Goal: Information Seeking & Learning: Learn about a topic

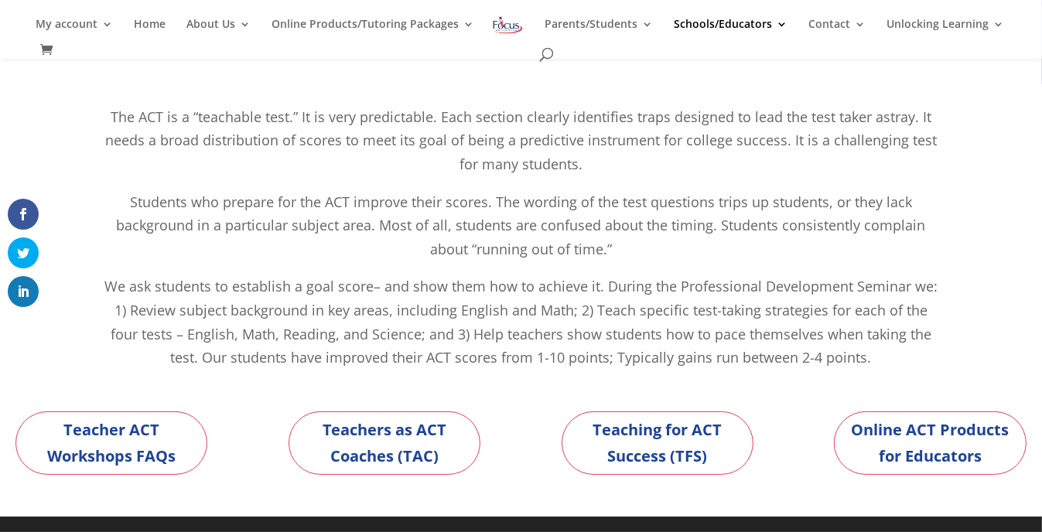
scroll to position [139, 0]
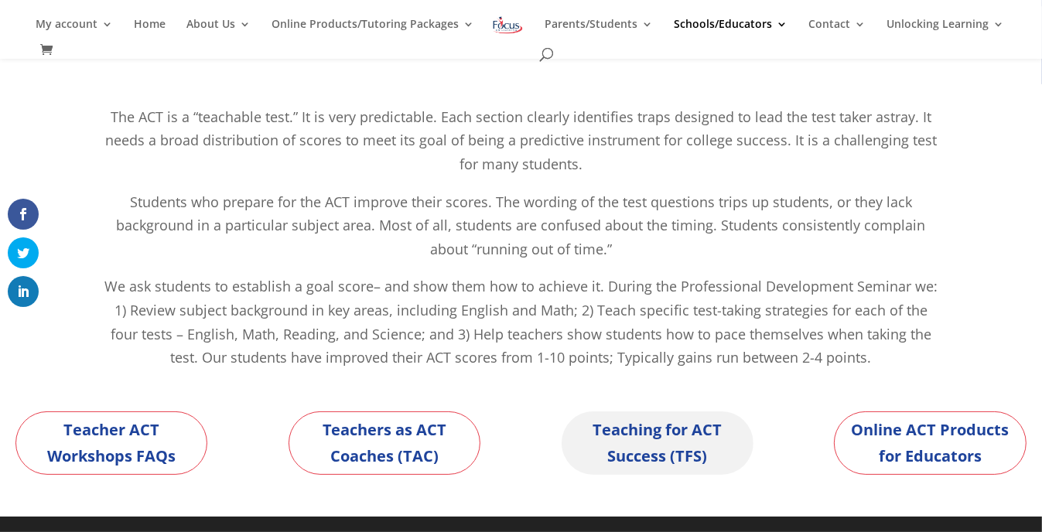
click at [646, 448] on link "Teaching for ACT Success (TFS)" at bounding box center [658, 442] width 192 height 63
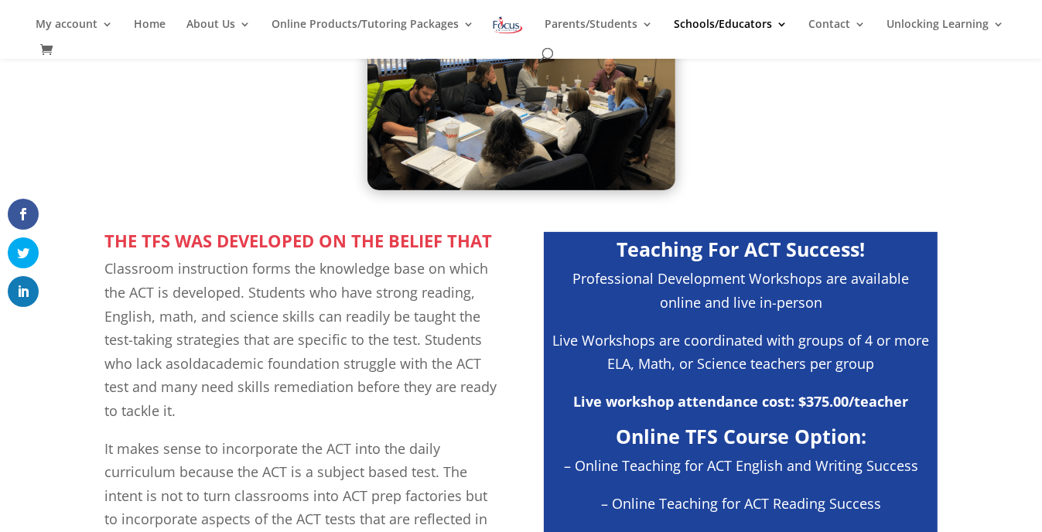
scroll to position [207, 0]
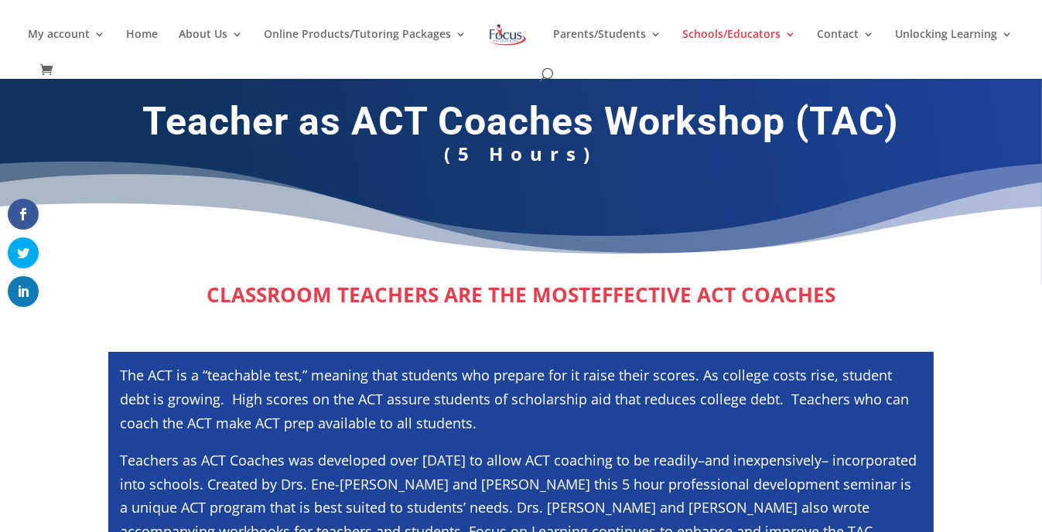
click at [127, 268] on div "Teacher as ACT Coaches Workshop (TAC) (5 Hours)" at bounding box center [521, 180] width 1042 height 207
